Goal: Find specific page/section: Find specific page/section

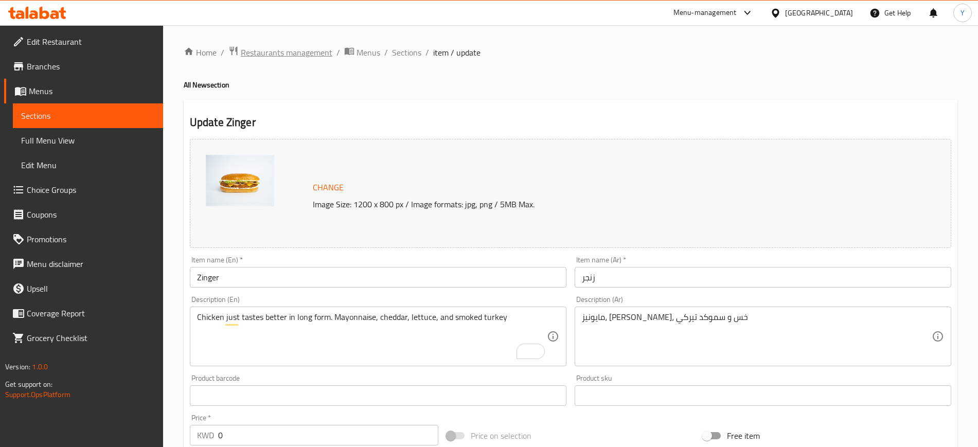
drag, startPoint x: 0, startPoint y: 0, endPoint x: 279, endPoint y: 48, distance: 283.0
click at [279, 48] on span "Restaurants management" at bounding box center [287, 52] width 92 height 12
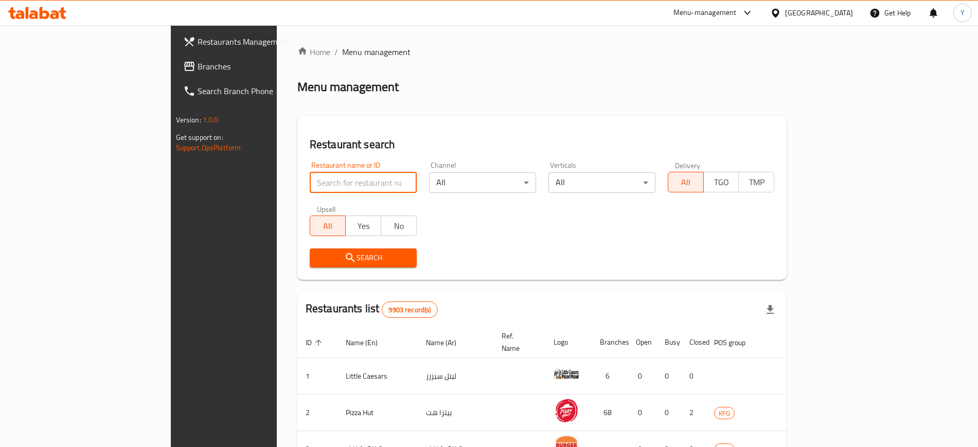
click at [310, 183] on input "search" at bounding box center [363, 182] width 107 height 21
type input "بخاري الأ"
click button "Search" at bounding box center [363, 258] width 107 height 19
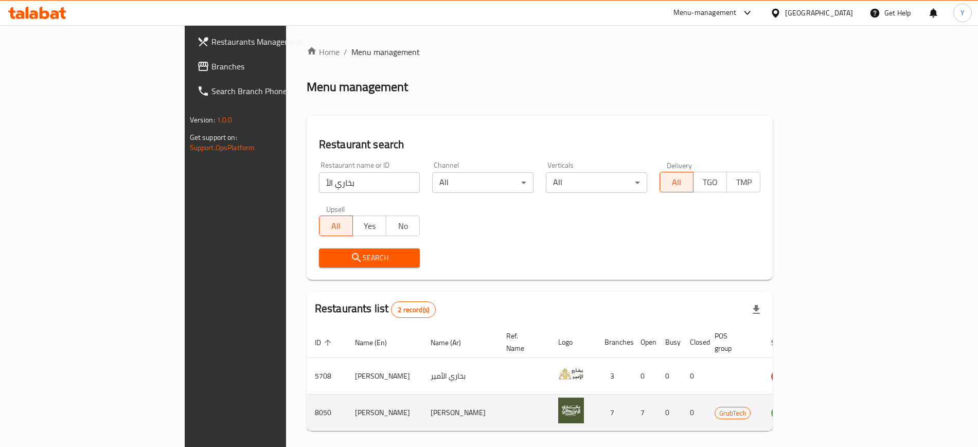
drag, startPoint x: 186, startPoint y: 402, endPoint x: 295, endPoint y: 409, distance: 108.8
click at [307, 409] on tr "8050 [PERSON_NAME] [PERSON_NAME] 7 7 0 0 GrubTech OPEN" at bounding box center [580, 413] width 546 height 37
copy tr "8050 [PERSON_NAME]"
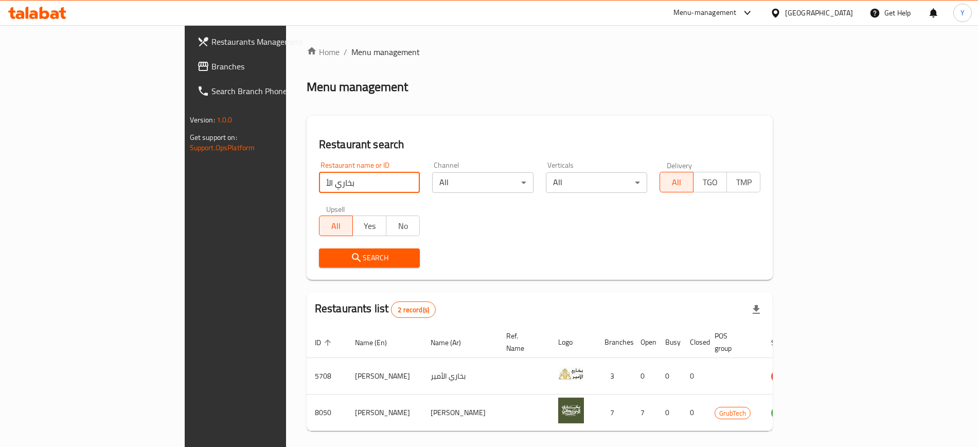
click at [319, 186] on input "بخاري الأ" at bounding box center [369, 182] width 101 height 21
click at [319, 186] on input "search" at bounding box center [369, 182] width 101 height 21
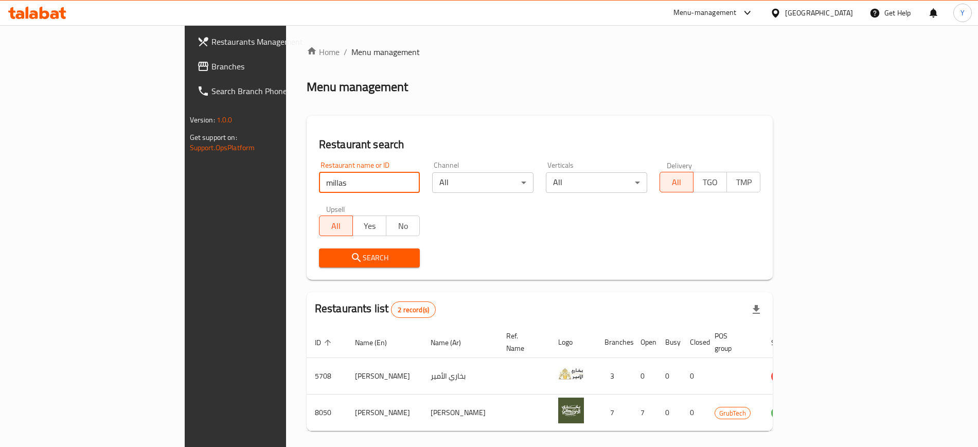
type input "millas"
click button "Search" at bounding box center [369, 258] width 101 height 19
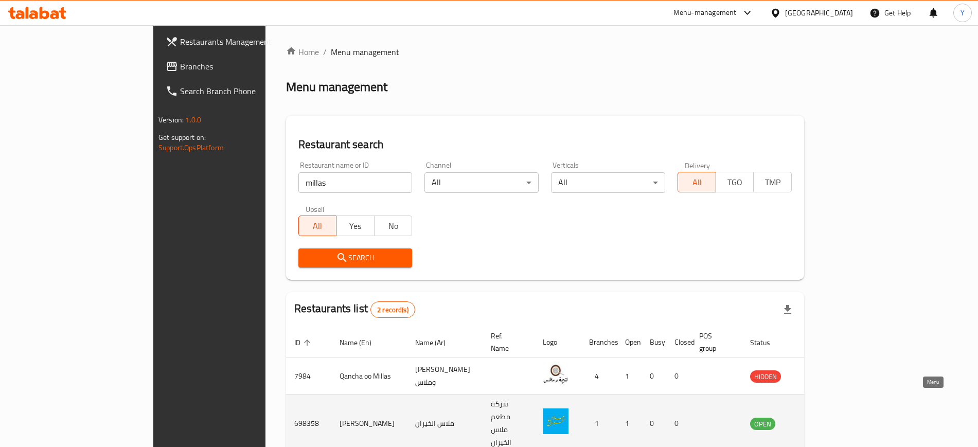
click at [824, 417] on link "enhanced table" at bounding box center [813, 423] width 19 height 12
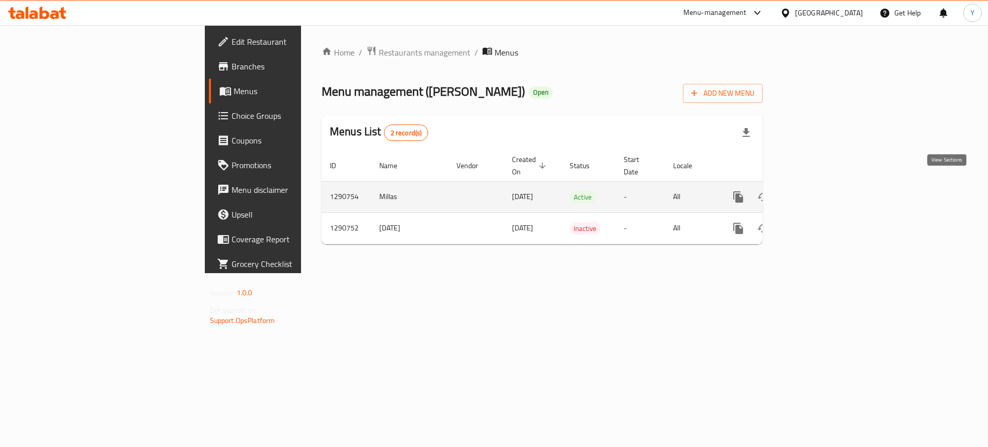
click at [819, 191] on icon "enhanced table" at bounding box center [813, 197] width 12 height 12
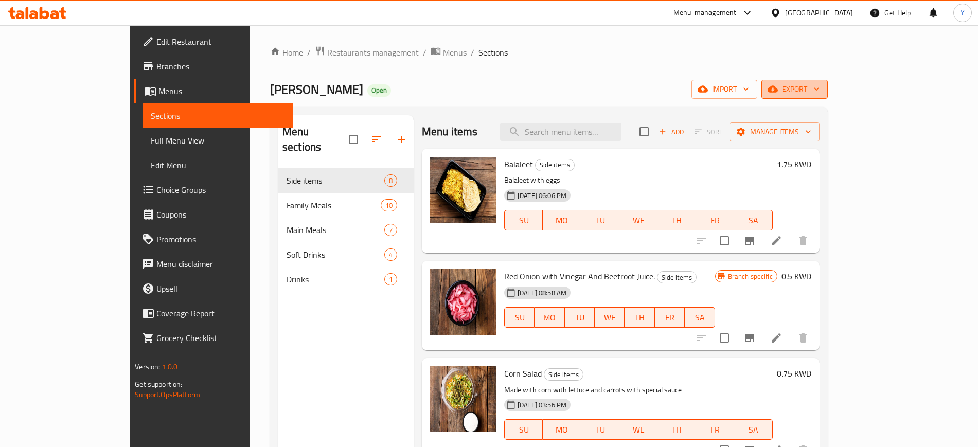
click at [828, 82] on button "export" at bounding box center [795, 89] width 66 height 19
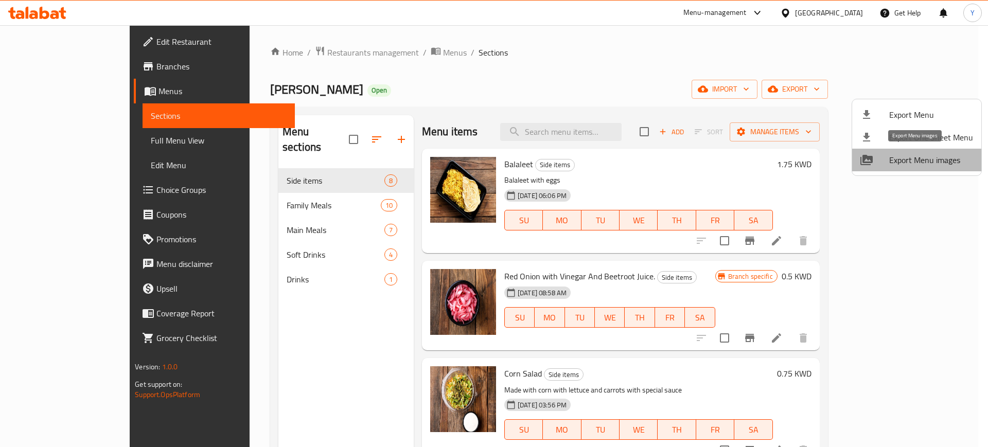
click at [926, 159] on span "Export Menu images" at bounding box center [931, 160] width 84 height 12
drag, startPoint x: 301, startPoint y: 59, endPoint x: 299, endPoint y: 49, distance: 9.5
click at [299, 49] on div at bounding box center [494, 223] width 988 height 447
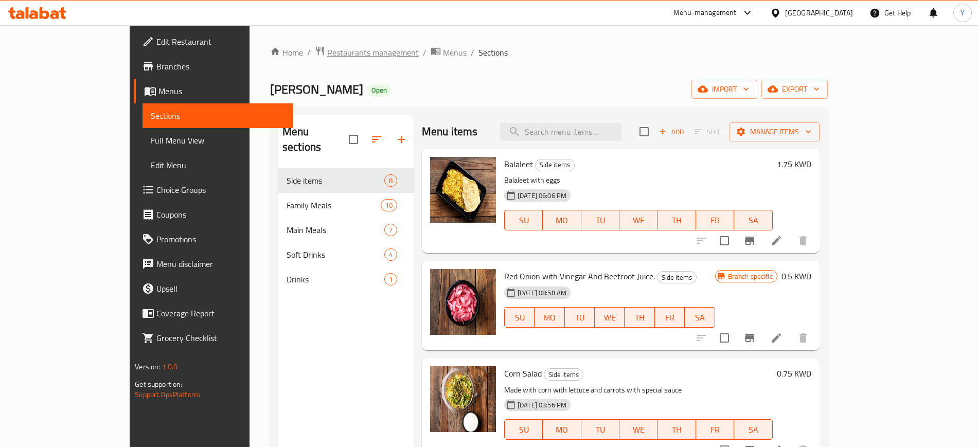
click at [327, 49] on span "Restaurants management" at bounding box center [373, 52] width 92 height 12
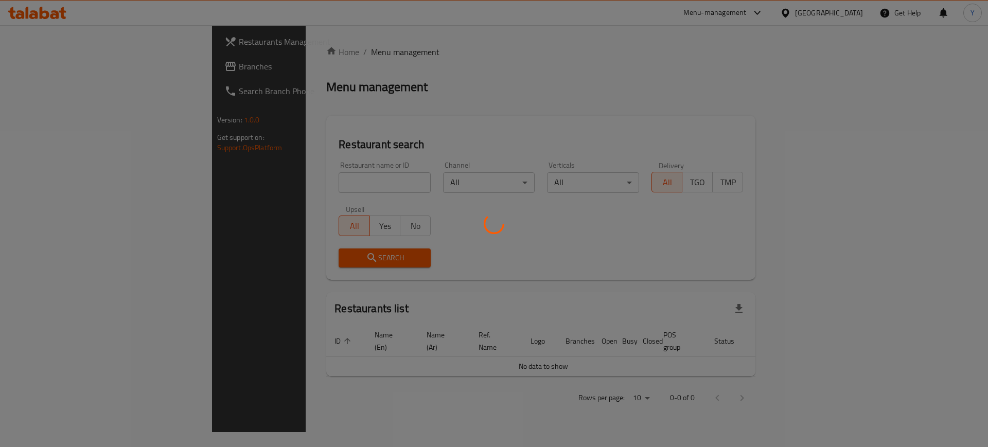
click at [282, 181] on div at bounding box center [494, 223] width 988 height 447
click at [285, 180] on div at bounding box center [494, 223] width 988 height 447
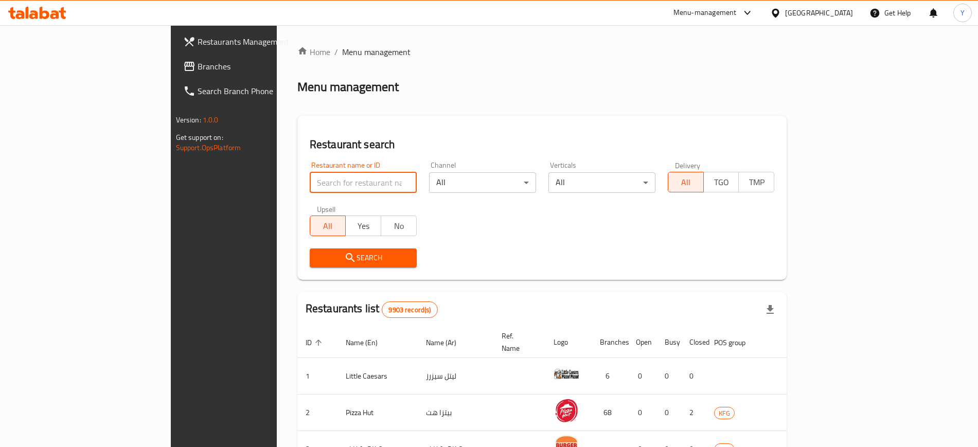
click at [310, 180] on input "search" at bounding box center [363, 182] width 107 height 21
type input "paleo"
click button "Search" at bounding box center [363, 258] width 107 height 19
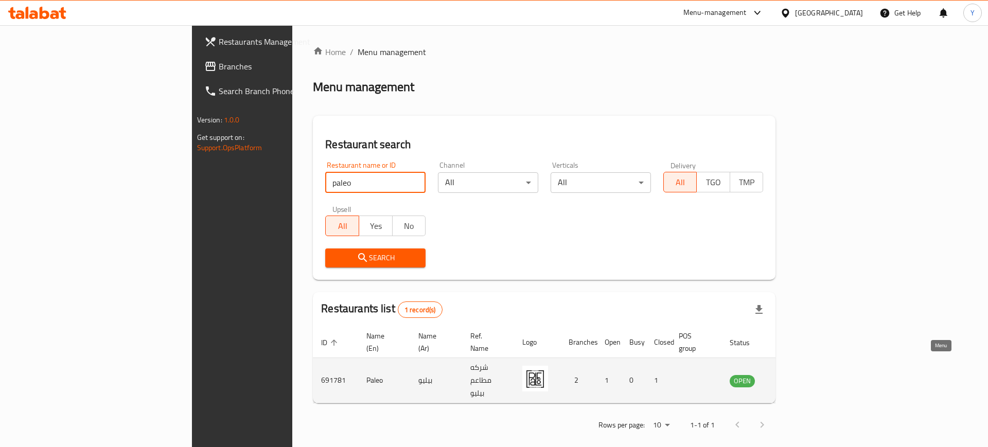
click at [796, 377] on icon "enhanced table" at bounding box center [789, 381] width 11 height 9
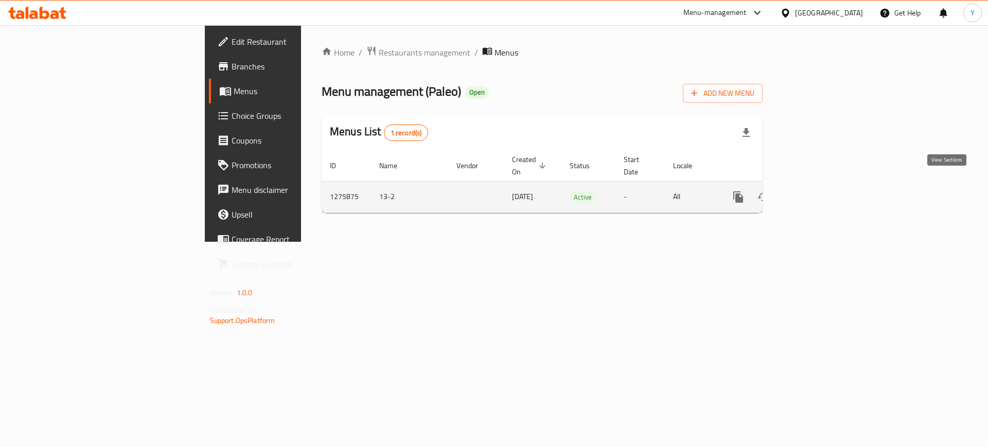
click at [819, 191] on icon "enhanced table" at bounding box center [813, 197] width 12 height 12
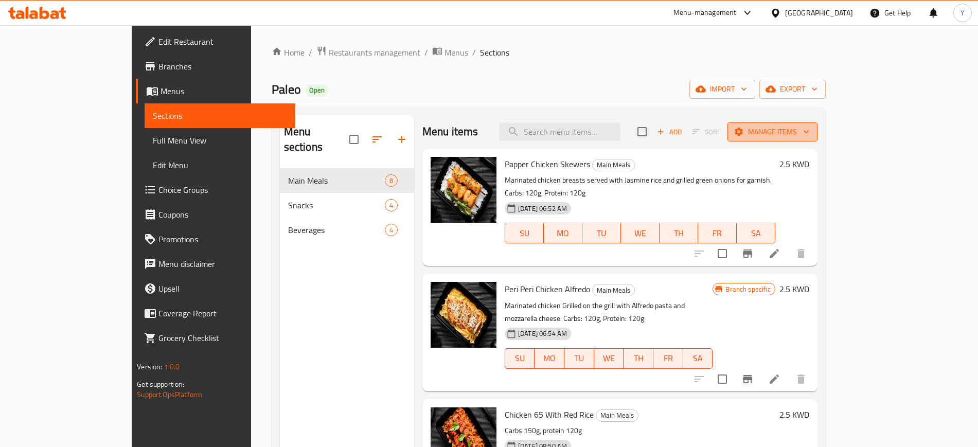
click at [812, 128] on icon "button" at bounding box center [806, 132] width 10 height 10
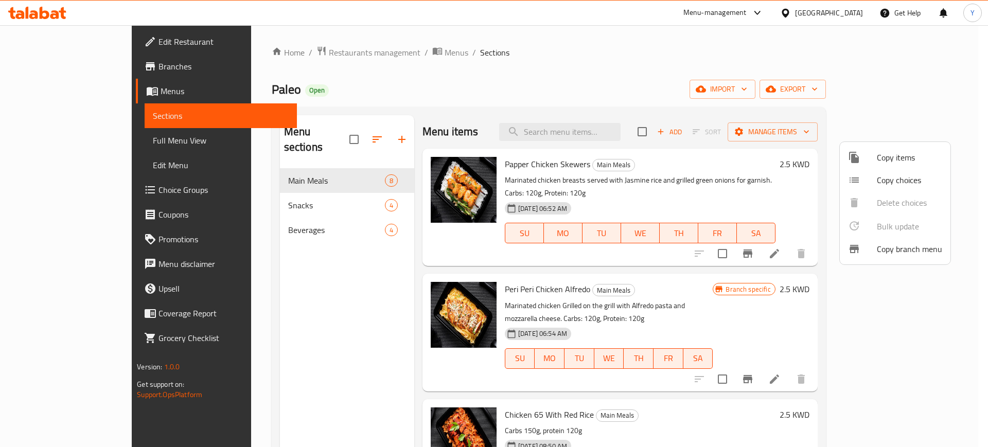
click at [950, 91] on div at bounding box center [494, 223] width 988 height 447
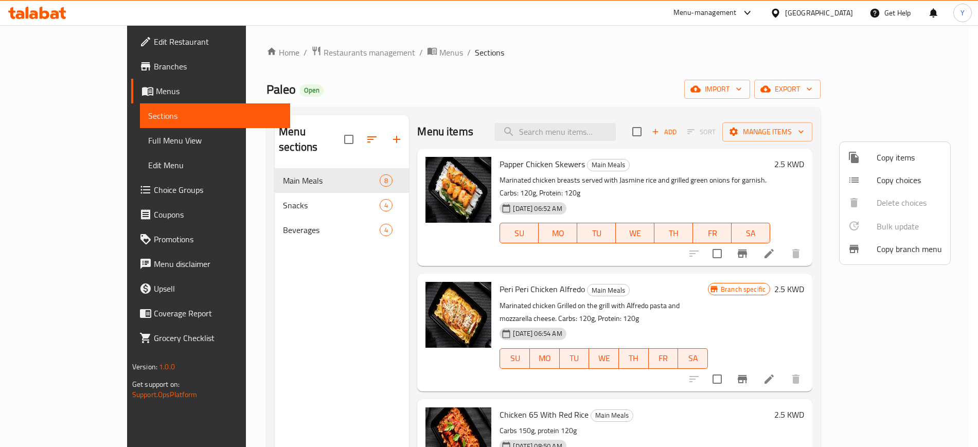
click at [815, 91] on icon "button" at bounding box center [809, 89] width 10 height 10
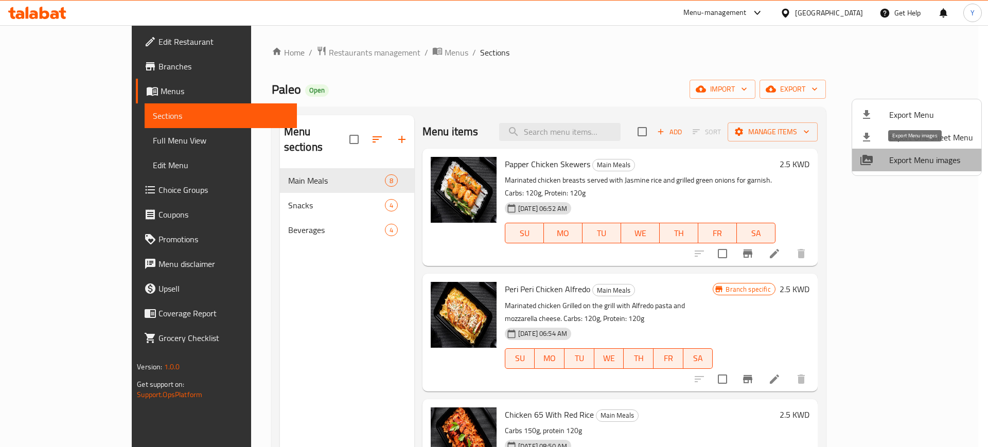
click at [933, 160] on span "Export Menu images" at bounding box center [931, 160] width 84 height 12
click at [387, 165] on div at bounding box center [494, 223] width 988 height 447
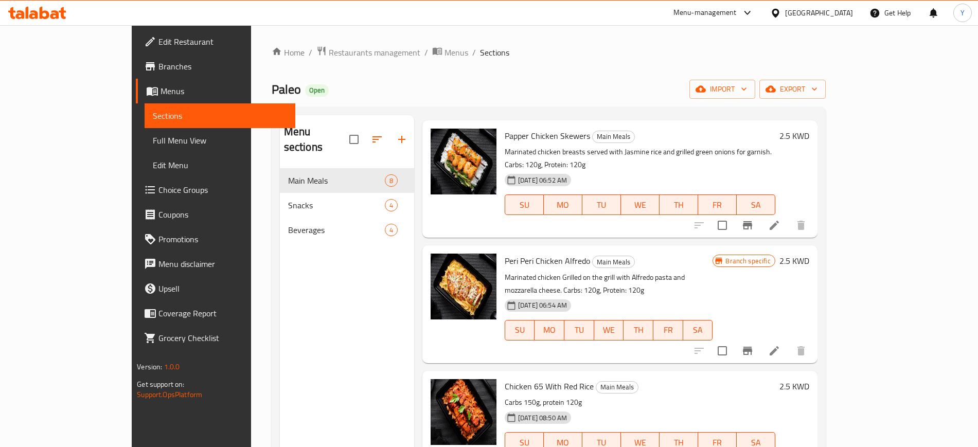
scroll to position [31, 0]
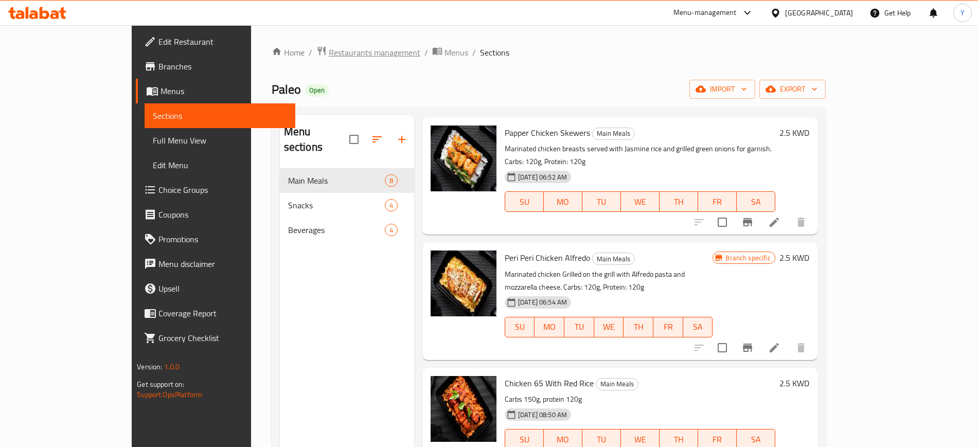
click at [329, 51] on span "Restaurants management" at bounding box center [375, 52] width 92 height 12
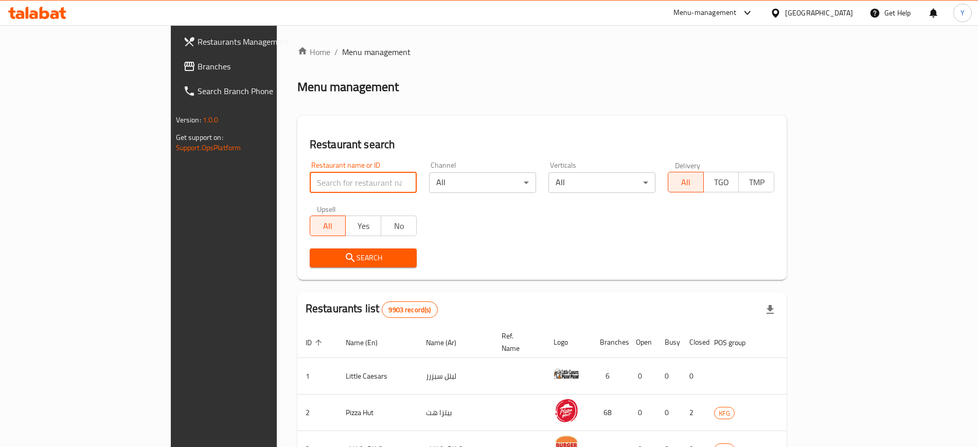
click at [310, 183] on input "search" at bounding box center [363, 182] width 107 height 21
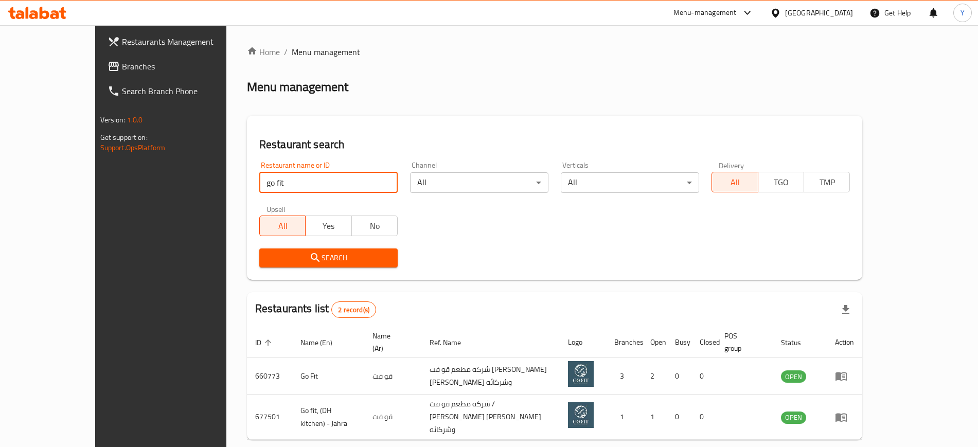
scroll to position [28, 0]
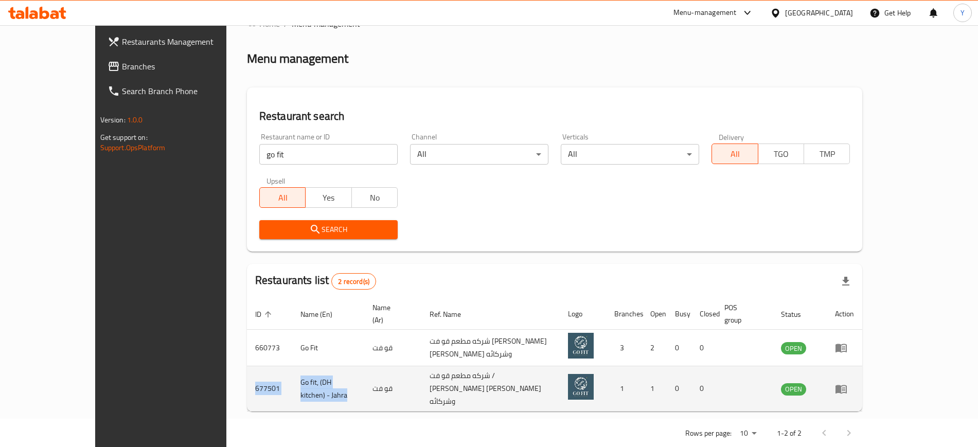
drag, startPoint x: 189, startPoint y: 373, endPoint x: 327, endPoint y: 383, distance: 138.3
click at [327, 383] on tr "677501 Go fit, (DH kitchen) - Jahra قو فت شركه مطعم قو فت / [PERSON_NAME] [PERS…" at bounding box center [555, 388] width 616 height 45
copy tr "677501 Go fit, (DH kitchen) - Jahra"
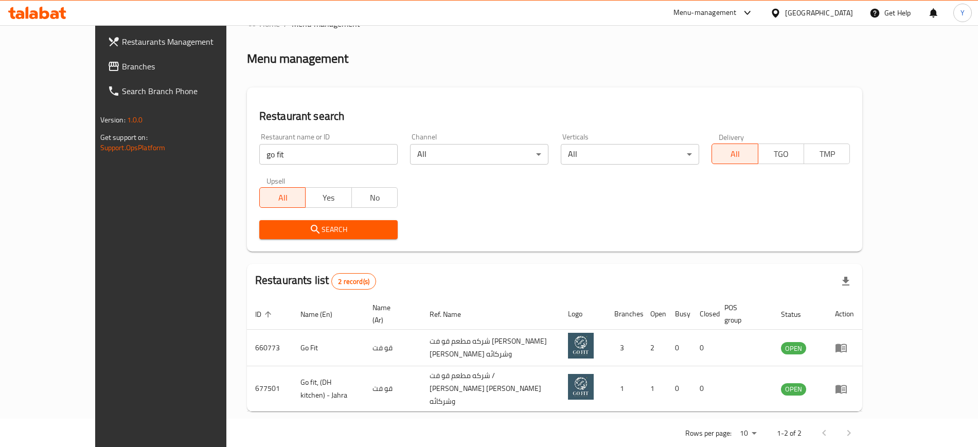
click at [310, 162] on input "go fit" at bounding box center [328, 154] width 138 height 21
click button "Search" at bounding box center [328, 229] width 138 height 19
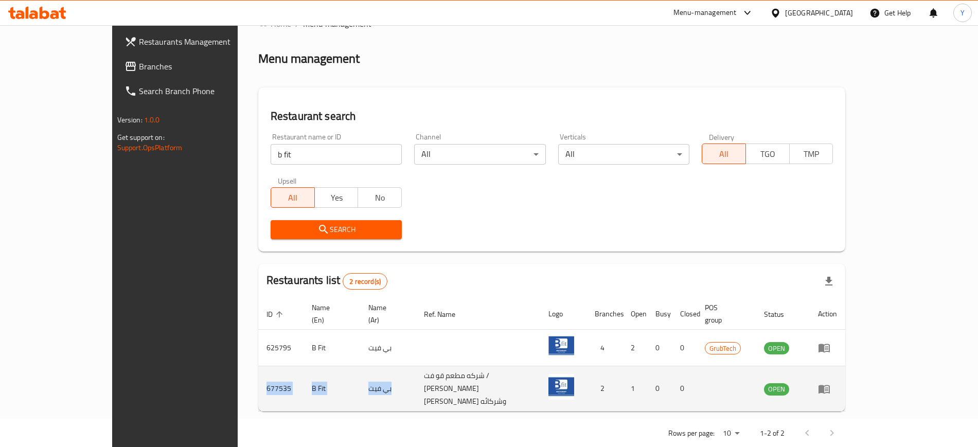
drag, startPoint x: 188, startPoint y: 374, endPoint x: 337, endPoint y: 374, distance: 149.3
click at [337, 374] on tr "677535 B Fit بي فيت شركه مطعم قو فت / [PERSON_NAME] [PERSON_NAME] وشركائه 2 1 0…" at bounding box center [552, 388] width 588 height 45
copy tr "677535 B Fit بي فيت"
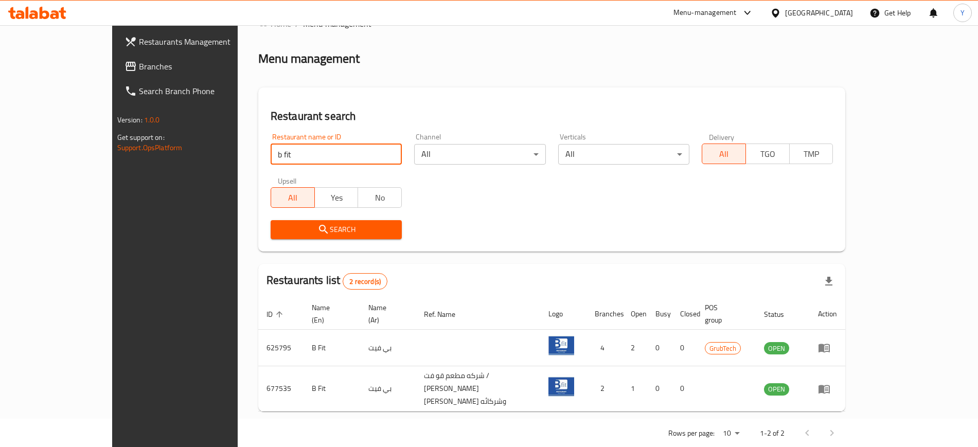
click at [307, 151] on input "b fit" at bounding box center [336, 154] width 131 height 21
type input "hazat"
click button "Search" at bounding box center [336, 229] width 131 height 19
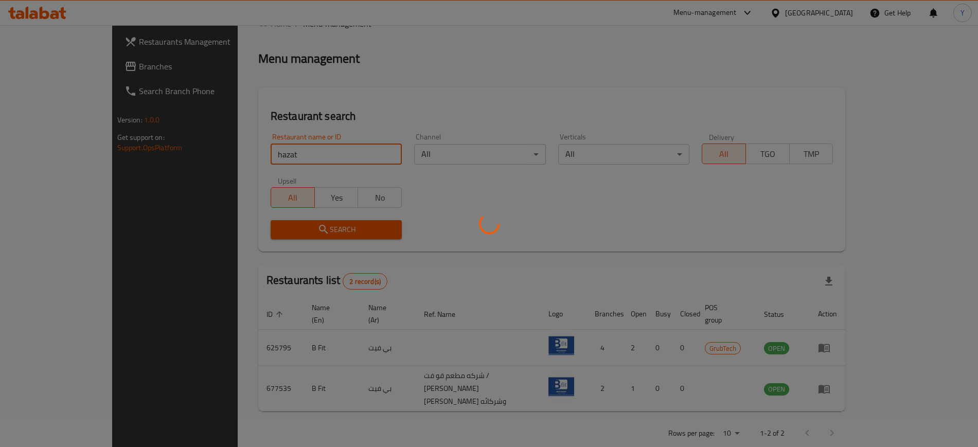
scroll to position [0, 0]
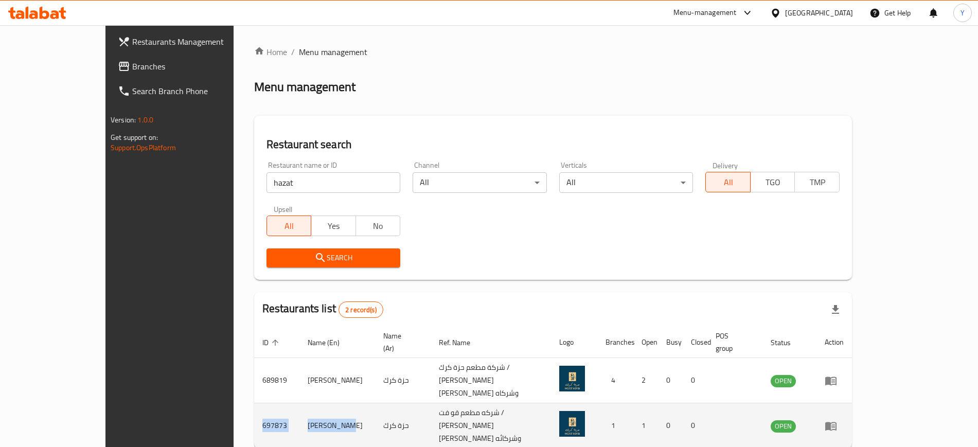
drag, startPoint x: 191, startPoint y: 399, endPoint x: 294, endPoint y: 414, distance: 103.4
click at [294, 414] on tr "697873 Hazat Karak حزة كرك شركه مطعم قو فت / [PERSON_NAME] [PERSON_NAME] وشركائ…" at bounding box center [553, 426] width 598 height 45
copy tr "697873 [PERSON_NAME]"
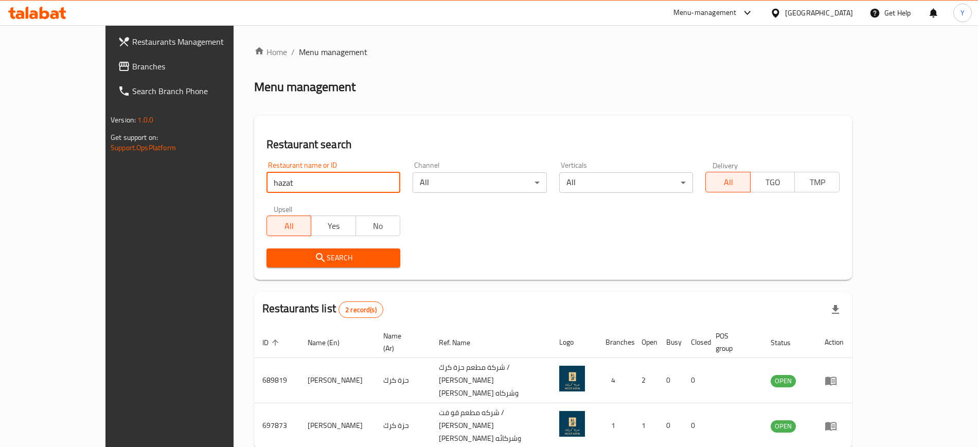
click at [278, 186] on input "hazat" at bounding box center [334, 182] width 134 height 21
click at [362, 143] on h2 "Restaurant search" at bounding box center [553, 144] width 573 height 15
click at [332, 178] on input "search" at bounding box center [334, 182] width 134 height 21
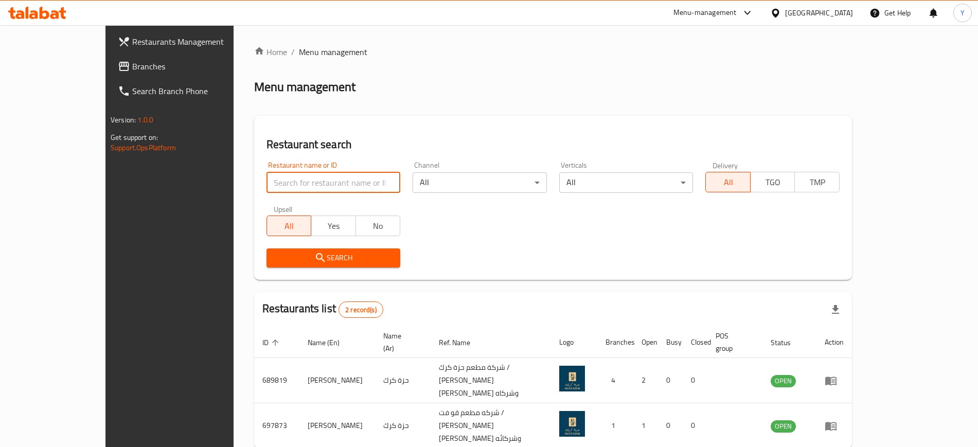
click at [332, 178] on input "search" at bounding box center [334, 182] width 134 height 21
